Goal: Task Accomplishment & Management: Use online tool/utility

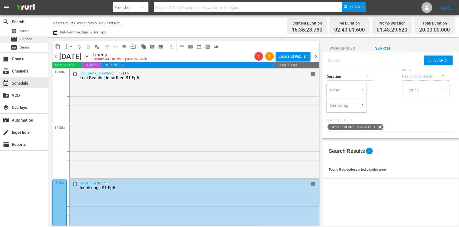
click at [31, 36] on span "Episode" at bounding box center [26, 38] width 12 height 5
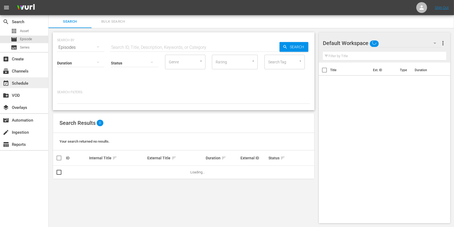
click at [21, 82] on div "event_available Schedule" at bounding box center [15, 82] width 30 height 5
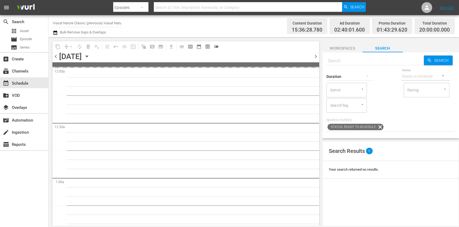
click at [78, 23] on input "Viasat Nature Classic (previously Viasat Nature)" at bounding box center [87, 22] width 69 height 13
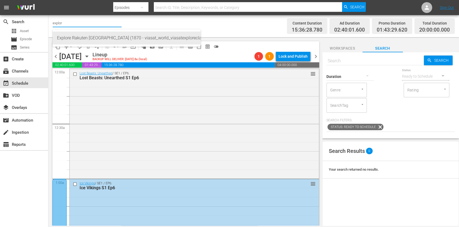
click at [79, 37] on div "Explore Rakuten [GEOGRAPHIC_DATA] (1870 - viasat_world_viasatexploreclassic_1)" at bounding box center [126, 37] width 139 height 13
type input "Explore Rakuten [GEOGRAPHIC_DATA] (1870 - viasat_world_viasatexploreclassic_1)"
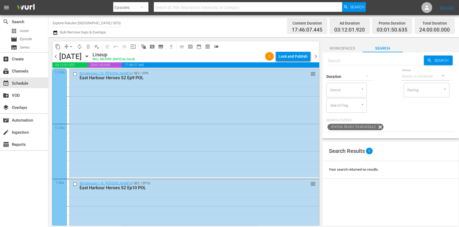
click at [293, 55] on div "Lock and Publish" at bounding box center [293, 56] width 29 height 10
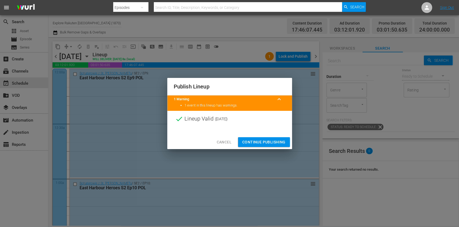
click at [272, 140] on span "Continue Publishing" at bounding box center [264, 142] width 43 height 7
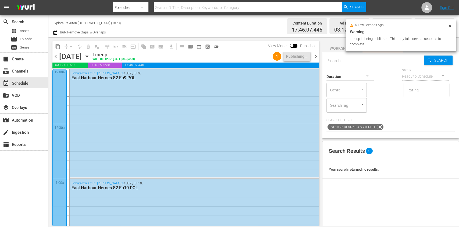
click at [314, 58] on span "chevron_right" at bounding box center [316, 56] width 7 height 7
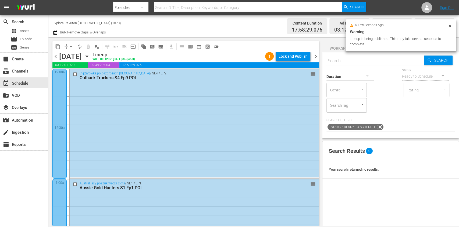
click at [293, 57] on div "Lock and Publish" at bounding box center [293, 56] width 29 height 10
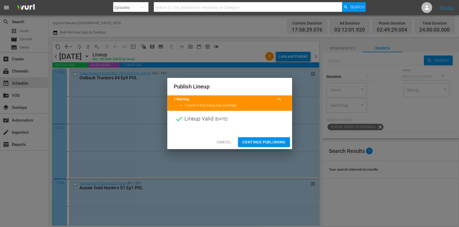
click at [271, 139] on span "Continue Publishing" at bounding box center [264, 142] width 43 height 7
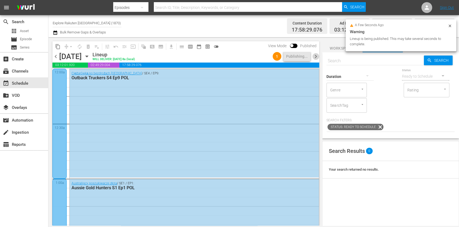
click at [314, 57] on span "chevron_right" at bounding box center [316, 56] width 7 height 7
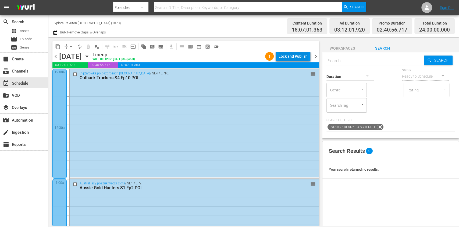
click at [307, 55] on div "Lock and Publish" at bounding box center [293, 56] width 29 height 10
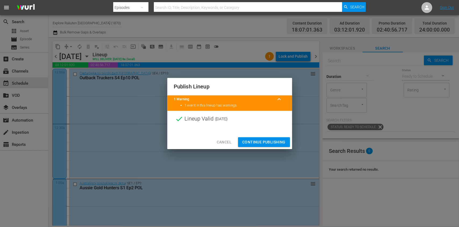
click at [277, 140] on span "Continue Publishing" at bounding box center [264, 142] width 43 height 7
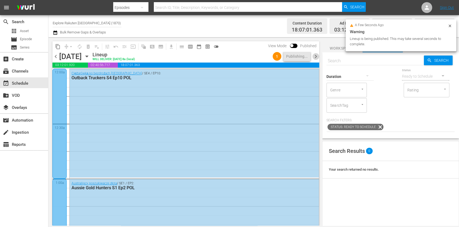
click at [316, 57] on span "chevron_right" at bounding box center [316, 56] width 7 height 7
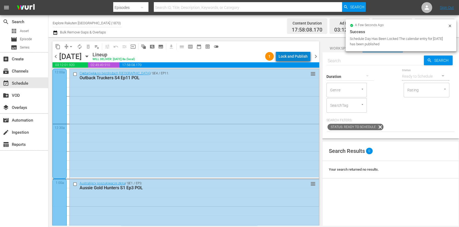
click at [297, 60] on div "Lock and Publish" at bounding box center [293, 56] width 29 height 10
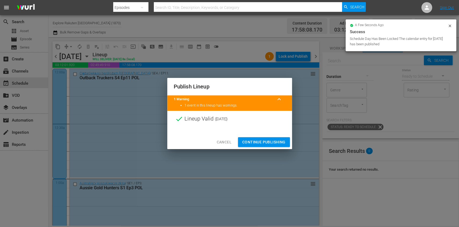
drag, startPoint x: 273, startPoint y: 138, endPoint x: 279, endPoint y: 130, distance: 10.1
click at [273, 138] on button "Continue Publishing" at bounding box center [264, 142] width 52 height 10
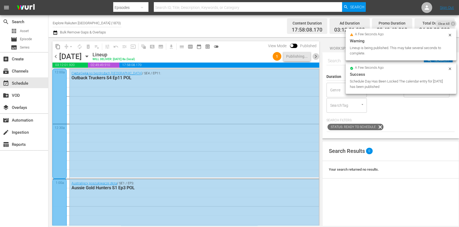
click at [316, 56] on span "chevron_right" at bounding box center [316, 56] width 7 height 7
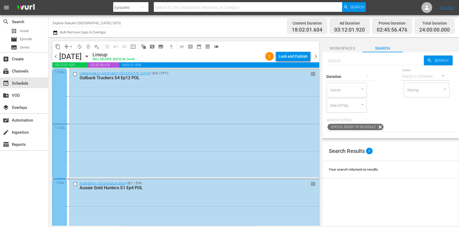
click at [306, 57] on div "Lock and Publish" at bounding box center [293, 56] width 29 height 10
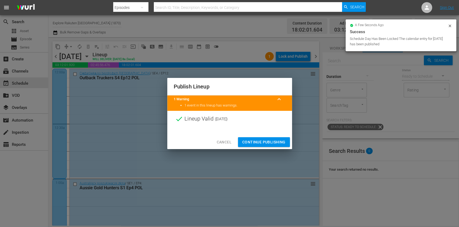
click at [277, 139] on span "Continue Publishing" at bounding box center [264, 142] width 43 height 7
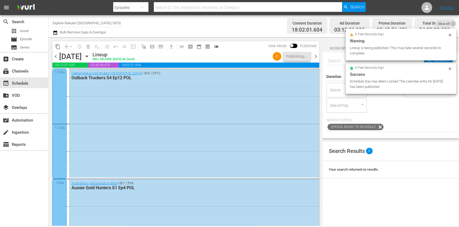
click at [318, 56] on span "chevron_right" at bounding box center [316, 56] width 7 height 7
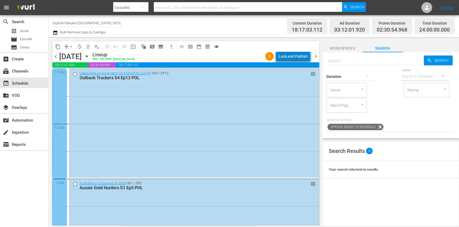
click at [295, 55] on div "Lock and Publish" at bounding box center [293, 56] width 29 height 10
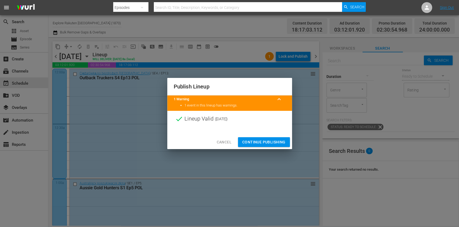
click at [283, 149] on div "Cancel Continue Publishing" at bounding box center [229, 142] width 125 height 14
click at [284, 141] on span "Continue Publishing" at bounding box center [264, 142] width 43 height 7
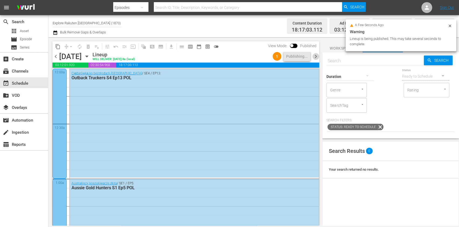
click at [315, 55] on span "chevron_right" at bounding box center [316, 56] width 7 height 7
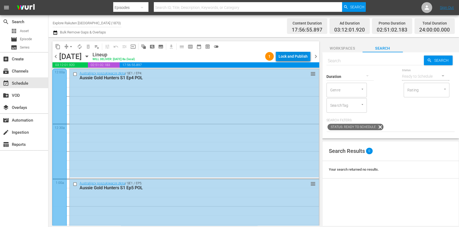
click at [294, 56] on div "Lock and Publish" at bounding box center [293, 56] width 29 height 10
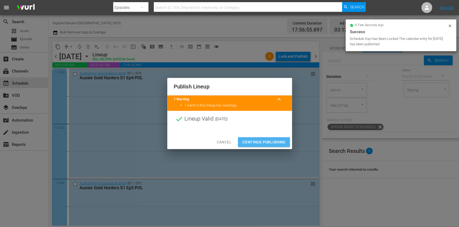
click at [280, 143] on span "Continue Publishing" at bounding box center [264, 142] width 43 height 7
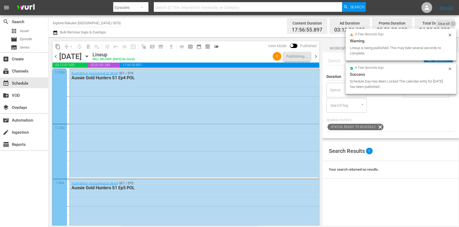
click at [90, 57] on icon "button" at bounding box center [87, 56] width 6 height 6
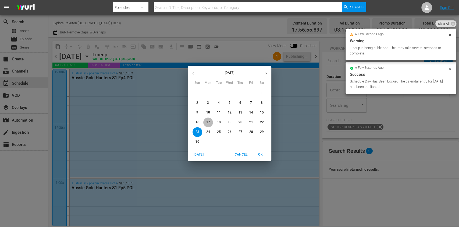
click at [209, 124] on button "17" at bounding box center [209, 122] width 10 height 10
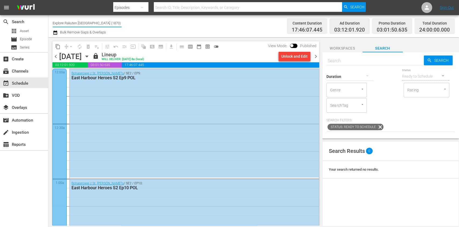
click at [78, 26] on input "Explore Rakuten [GEOGRAPHIC_DATA] (1870)" at bounding box center [87, 22] width 69 height 13
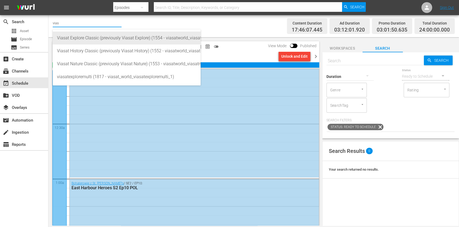
click at [93, 35] on div "Viasat Explore Classic (previously Viasat Explore) (1554 - viasatworld_viasatex…" at bounding box center [126, 37] width 139 height 13
type input "Viasat Explore Classic (previously Viasat Explore) (1554 - viasatworld_viasatex…"
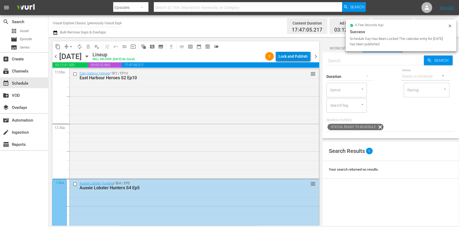
click at [303, 55] on div "Lock and Publish" at bounding box center [293, 56] width 29 height 10
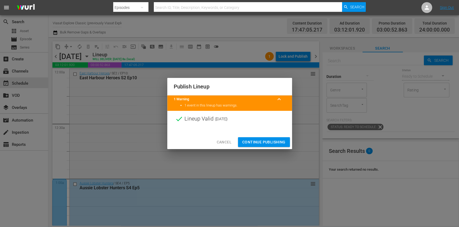
click at [267, 137] on button "Continue Publishing" at bounding box center [264, 142] width 52 height 10
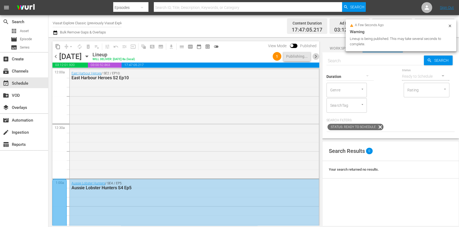
click at [317, 53] on span "chevron_right" at bounding box center [316, 56] width 7 height 7
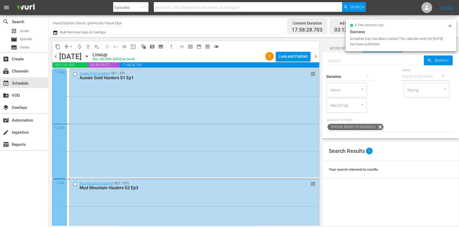
click at [300, 57] on div "Lock and Publish" at bounding box center [293, 56] width 29 height 10
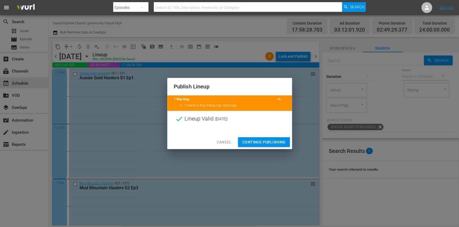
click at [282, 139] on span "Continue Publishing" at bounding box center [264, 142] width 43 height 7
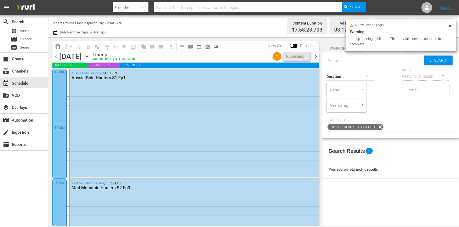
click at [314, 55] on span "chevron_right" at bounding box center [316, 56] width 7 height 7
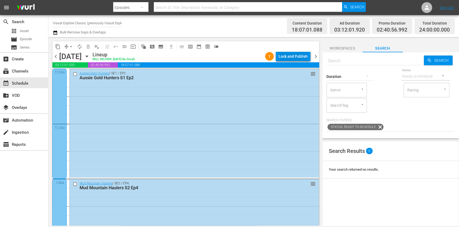
click at [300, 59] on div "Lock and Publish" at bounding box center [293, 56] width 29 height 10
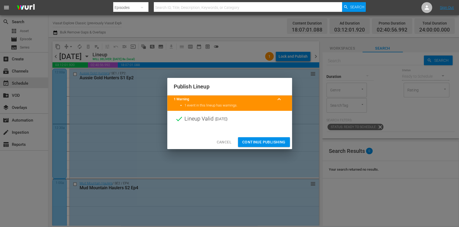
click at [267, 147] on div "Cancel Continue Publishing" at bounding box center [229, 142] width 125 height 14
click at [270, 139] on span "Continue Publishing" at bounding box center [264, 142] width 43 height 7
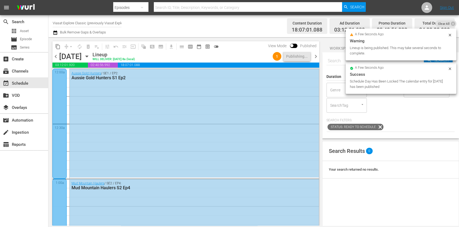
click at [316, 58] on span "chevron_right" at bounding box center [316, 56] width 7 height 7
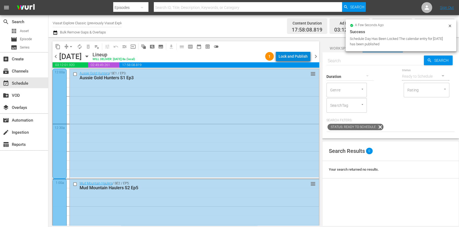
click at [303, 57] on div "Lock and Publish" at bounding box center [293, 56] width 29 height 10
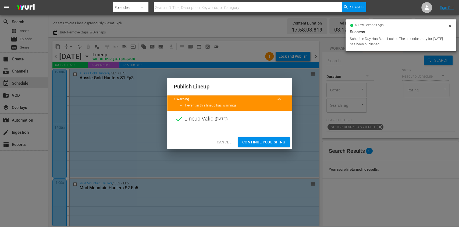
click at [267, 142] on span "Continue Publishing" at bounding box center [264, 142] width 43 height 7
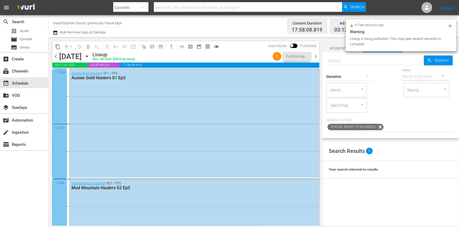
click at [316, 53] on span "chevron_right" at bounding box center [316, 56] width 7 height 7
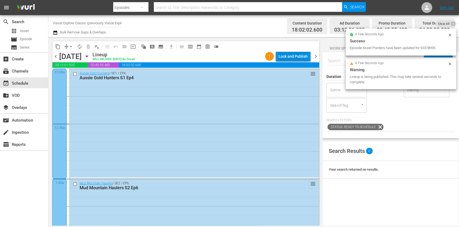
click at [301, 55] on div "Lock and Publish" at bounding box center [293, 56] width 29 height 10
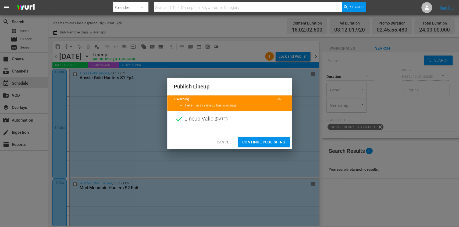
click at [266, 139] on span "Continue Publishing" at bounding box center [264, 142] width 43 height 7
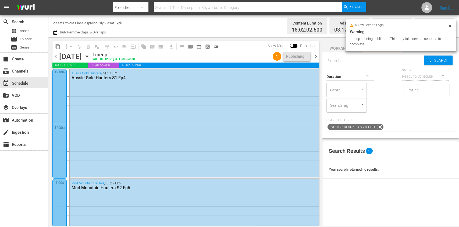
click at [317, 56] on span "chevron_right" at bounding box center [316, 56] width 7 height 7
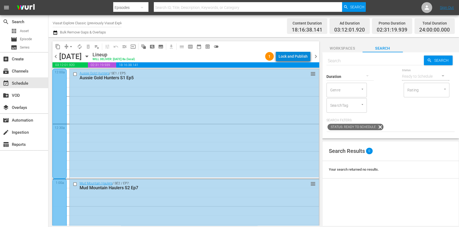
click at [306, 57] on div "Lock and Publish" at bounding box center [293, 56] width 29 height 10
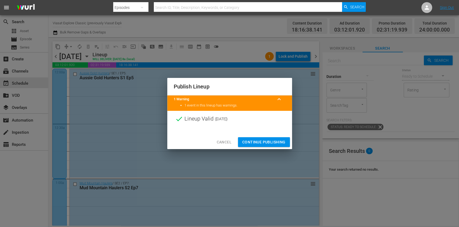
click at [283, 142] on span "Continue Publishing" at bounding box center [264, 142] width 43 height 7
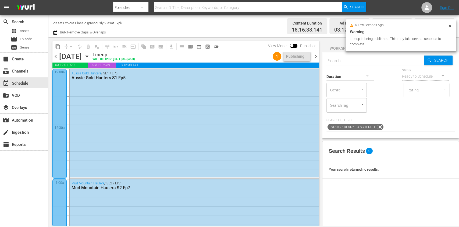
click at [317, 57] on span "chevron_right" at bounding box center [316, 56] width 7 height 7
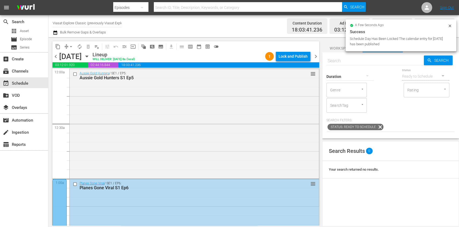
click at [299, 57] on div "Lock and Publish" at bounding box center [293, 56] width 29 height 10
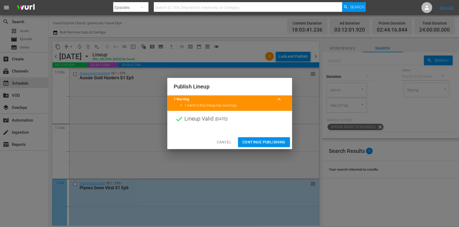
click at [281, 136] on div "Cancel Continue Publishing" at bounding box center [229, 142] width 125 height 14
click at [282, 139] on span "Continue Publishing" at bounding box center [264, 142] width 43 height 7
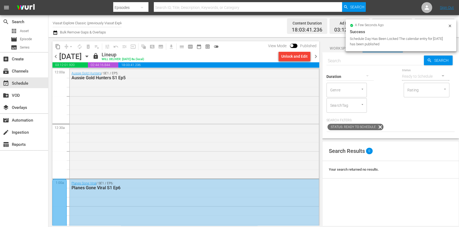
click at [75, 24] on input "Viasat Explore Classic (previously Viasat Explore) (1554)" at bounding box center [87, 22] width 69 height 13
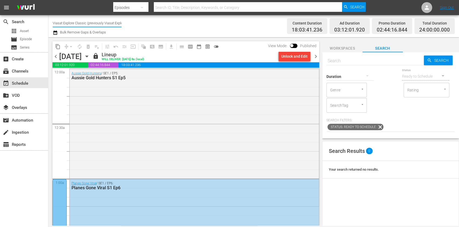
click at [75, 24] on input "Viasat Explore Classic (previously Viasat Explore) (1554)" at bounding box center [87, 22] width 69 height 13
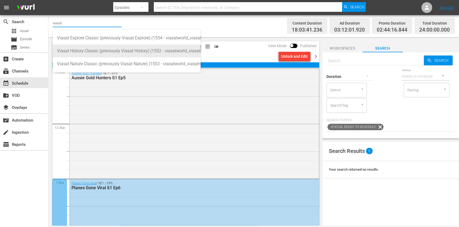
click at [87, 48] on div "Viasat History Classic (previously Viasat History) (1552 - viasatworld_viasathi…" at bounding box center [126, 50] width 139 height 13
type input "Viasat History Classic (previously Viasat History) (1552 - viasatworld_viasathi…"
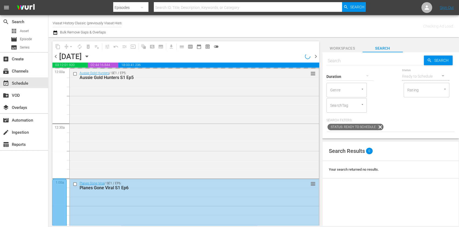
click at [90, 55] on icon "button" at bounding box center [87, 56] width 6 height 6
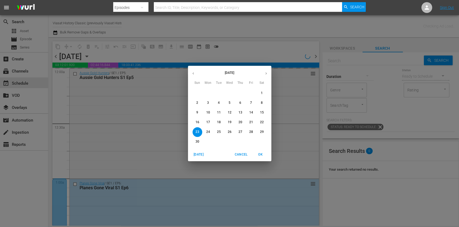
click at [208, 121] on p "17" at bounding box center [208, 122] width 4 height 5
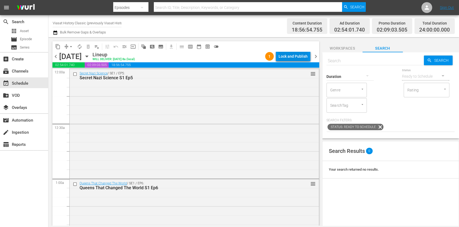
click at [304, 54] on div "Lock and Publish" at bounding box center [293, 56] width 29 height 10
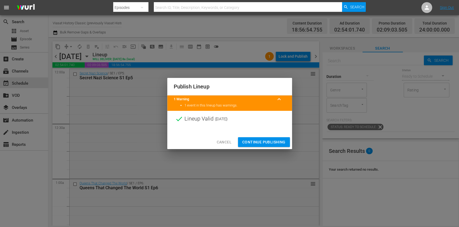
click at [258, 139] on span "Continue Publishing" at bounding box center [264, 142] width 43 height 7
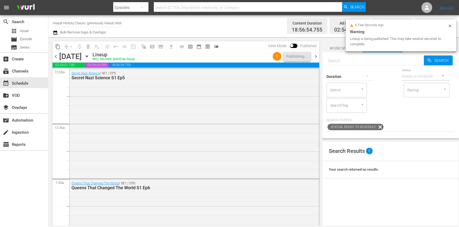
click at [320, 55] on div "content_copy compress arrow_drop_down autorenew_outlined delete_forever_outline…" at bounding box center [184, 131] width 272 height 188
click at [318, 57] on span "chevron_right" at bounding box center [316, 56] width 7 height 7
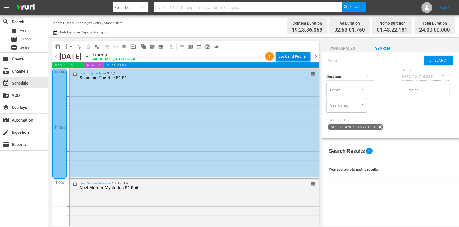
click at [300, 59] on div "Lock and Publish" at bounding box center [293, 56] width 29 height 10
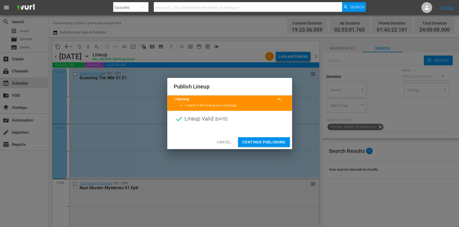
click at [271, 141] on span "Continue Publishing" at bounding box center [264, 142] width 43 height 7
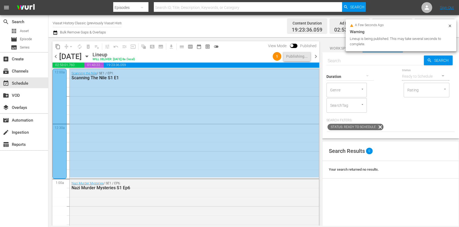
click at [316, 56] on span "chevron_right" at bounding box center [316, 56] width 7 height 7
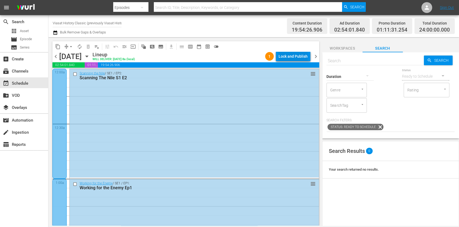
click at [300, 54] on div "Lock and Publish" at bounding box center [293, 56] width 29 height 10
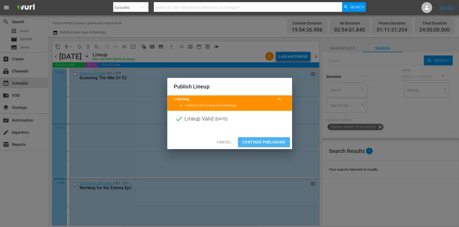
click at [280, 138] on button "Continue Publishing" at bounding box center [264, 142] width 52 height 10
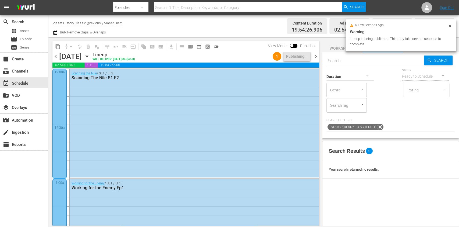
click at [317, 59] on div "chevron_left [DATE] [DATE] Lineup WILL DELIVER: [DATE] 8a (local) 1 Publishing.…" at bounding box center [185, 57] width 267 height 10
click at [317, 53] on span "chevron_right" at bounding box center [316, 56] width 7 height 7
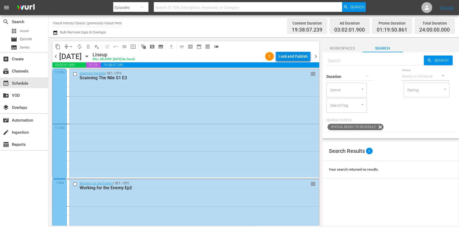
click at [298, 58] on div "Lock and Publish" at bounding box center [293, 56] width 29 height 10
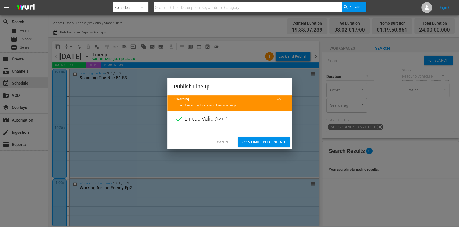
click at [264, 139] on span "Continue Publishing" at bounding box center [264, 142] width 43 height 7
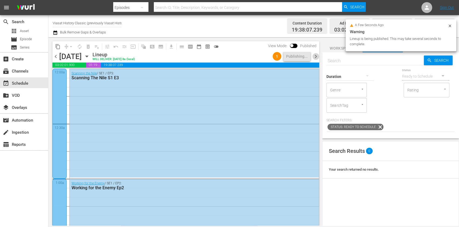
click at [319, 58] on span "chevron_right" at bounding box center [316, 56] width 7 height 7
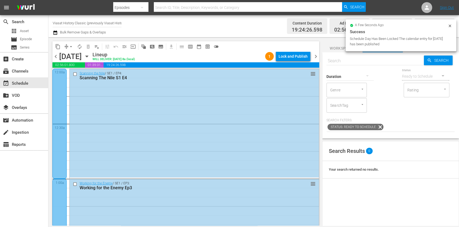
click at [297, 56] on div "Lock and Publish" at bounding box center [293, 56] width 29 height 10
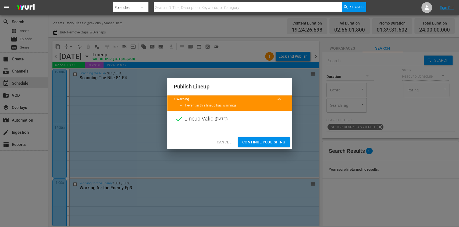
click at [278, 138] on button "Continue Publishing" at bounding box center [264, 142] width 52 height 10
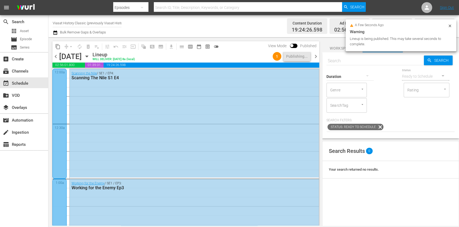
click at [317, 59] on div "chevron_left [DATE] [DATE] Lineup WILL DELIVER: [DATE] 8a (local) 1 Publishing.…" at bounding box center [185, 57] width 267 height 10
click at [316, 58] on span "chevron_right" at bounding box center [316, 56] width 7 height 7
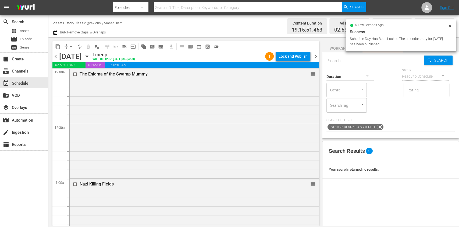
click at [300, 57] on div "Lock and Publish" at bounding box center [293, 56] width 29 height 10
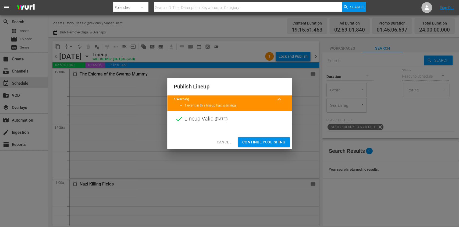
click at [278, 139] on span "Continue Publishing" at bounding box center [264, 142] width 43 height 7
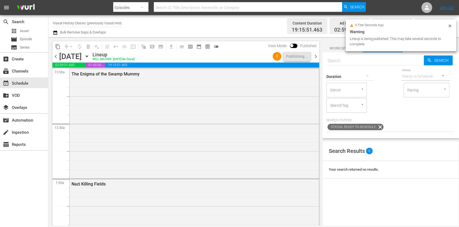
click at [319, 56] on span "chevron_right" at bounding box center [316, 56] width 7 height 7
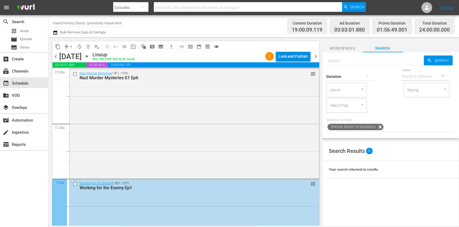
click at [305, 58] on div "Lock and Publish" at bounding box center [293, 56] width 29 height 10
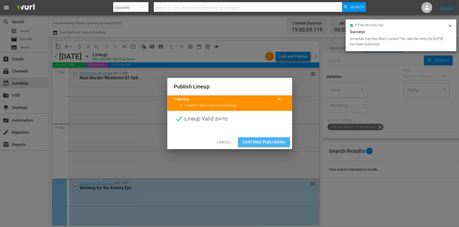
click at [273, 138] on button "Continue Publishing" at bounding box center [264, 142] width 52 height 10
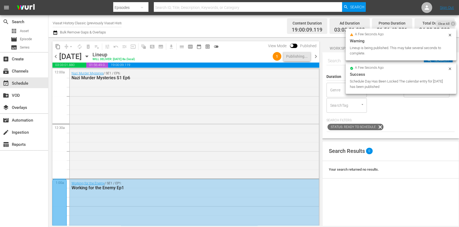
click at [319, 57] on span "chevron_right" at bounding box center [316, 56] width 7 height 7
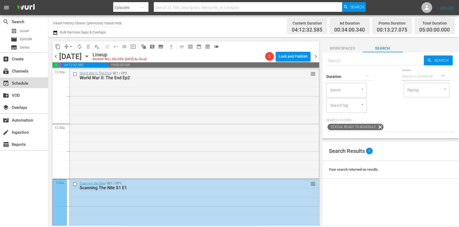
click at [34, 85] on div "event_available Schedule" at bounding box center [24, 82] width 48 height 11
click at [34, 40] on div "movie Episode" at bounding box center [24, 40] width 48 height 8
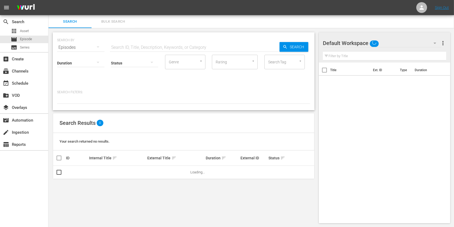
click at [150, 44] on input "text" at bounding box center [195, 47] width 170 height 13
paste input "Salme: Ancient Viking Burial Ships E1"
type input "Salme: Ancient Viking Burial Ships"
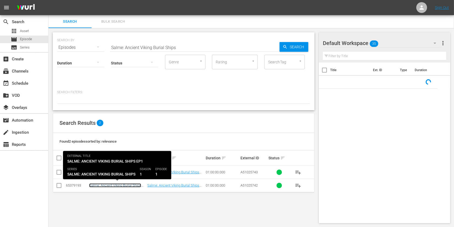
click at [112, 184] on link "Salme: Ancient Viking Burial Ships Ep1" at bounding box center [115, 187] width 52 height 8
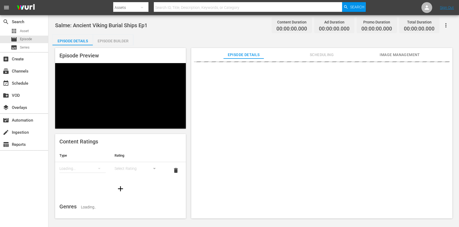
click at [320, 59] on div at bounding box center [321, 140] width 261 height 165
click at [315, 48] on button "Scheduling" at bounding box center [322, 53] width 40 height 11
